Goal: Navigation & Orientation: Find specific page/section

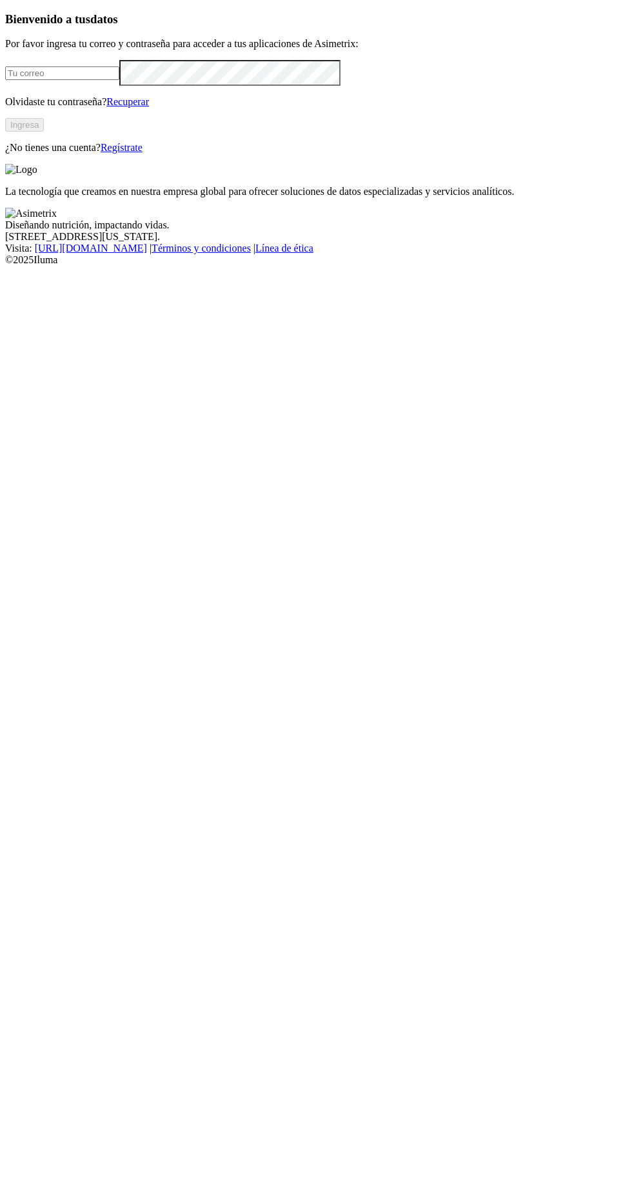
click at [76, 80] on input "email" at bounding box center [62, 73] width 114 height 14
type input "frank.chico@premexcorp.com"
click input "submit" at bounding box center [0, 0] width 0 height 0
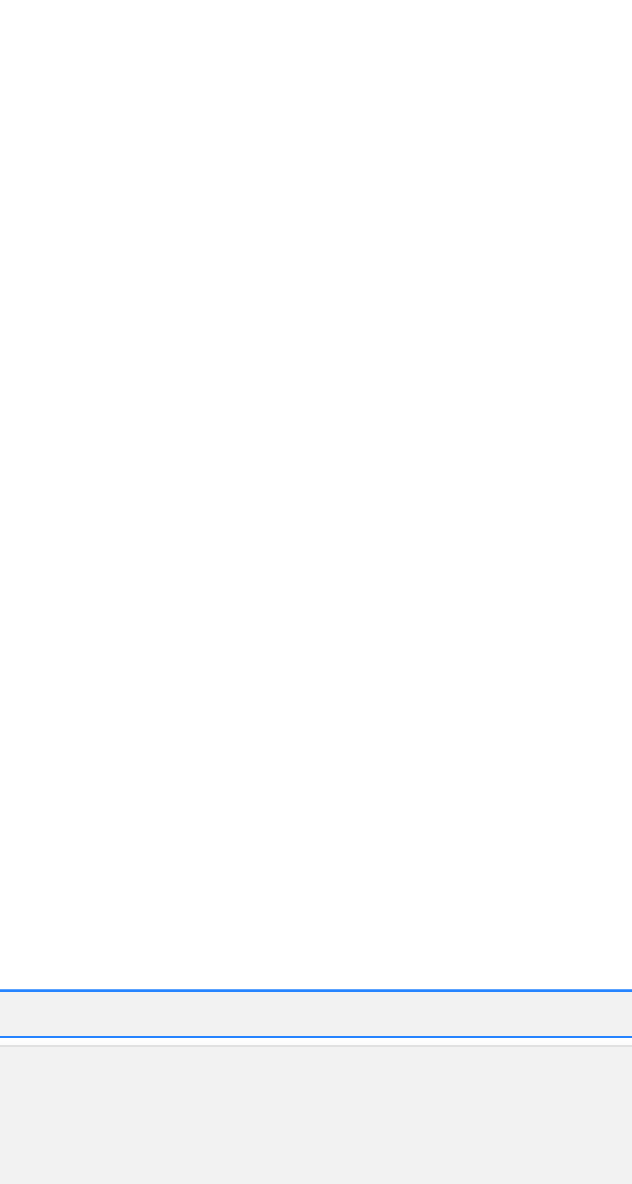
scroll to position [18, 0]
click at [453, 666] on div "REDONDOS" at bounding box center [316, 677] width 622 height 22
